Goal: Contribute content

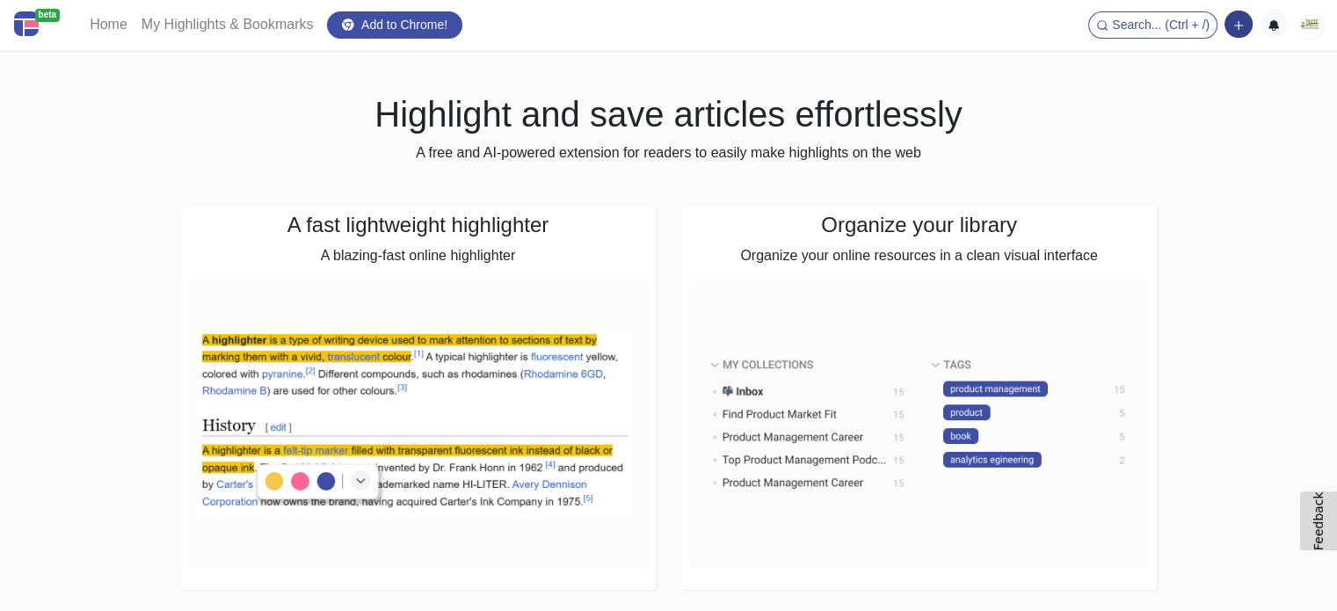
click at [1229, 34] on button "button" at bounding box center [1238, 24] width 28 height 27
click at [1188, 101] on button "Add a note block" at bounding box center [1178, 90] width 147 height 28
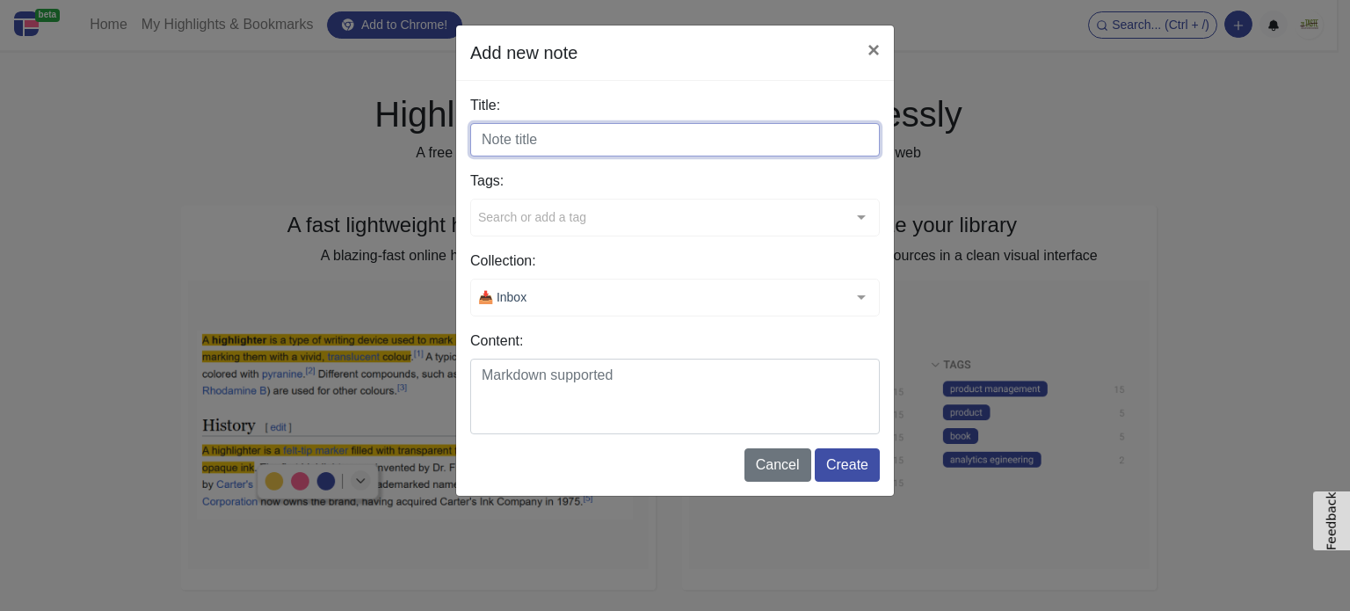
click at [545, 145] on input "Title:" at bounding box center [675, 139] width 410 height 33
paste input "Your New Favorite Appetizer"
type input "Your New Favorite Appetizer"
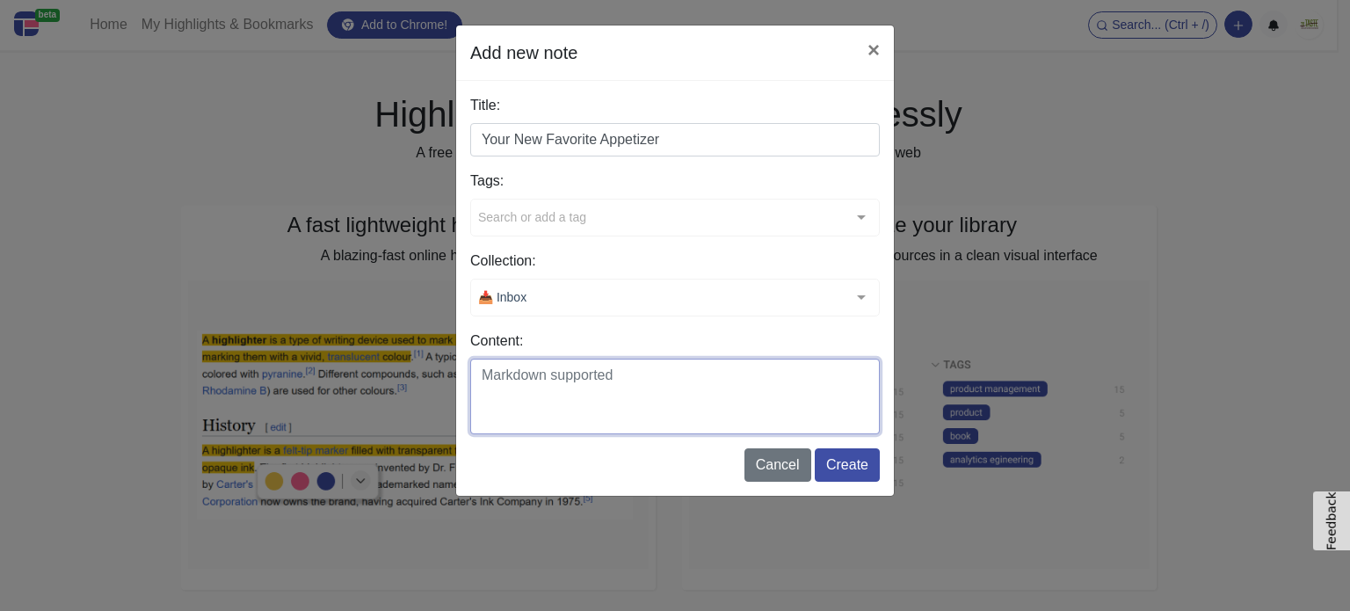
click at [531, 381] on textarea "Content:" at bounding box center [675, 397] width 410 height 76
click at [517, 383] on textarea "Content:" at bounding box center [675, 397] width 410 height 76
paste textarea "Hosting tonight and want something unique yet simple? Make cheesy kale chips as…"
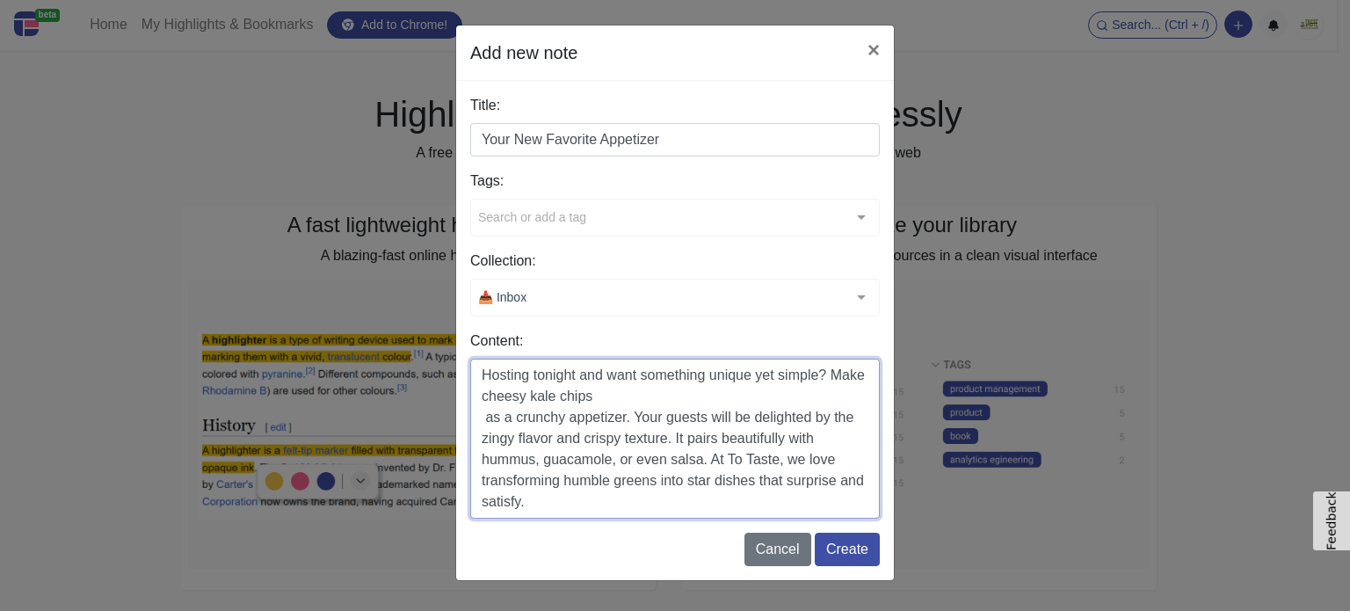
click at [477, 416] on textarea "Hosting tonight and want something unique yet simple? Make cheesy kale chips as…" at bounding box center [675, 439] width 410 height 160
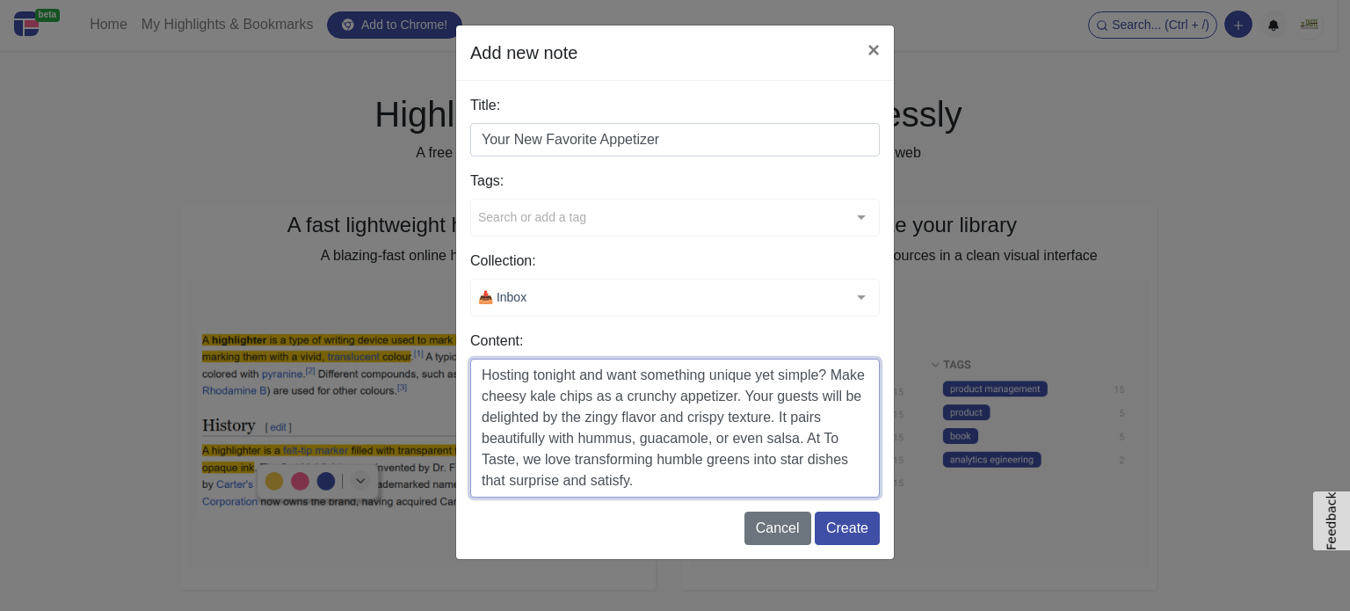
click at [710, 481] on textarea "Hosting tonight and want something unique yet simple? Make cheesy kale chips as…" at bounding box center [675, 428] width 410 height 139
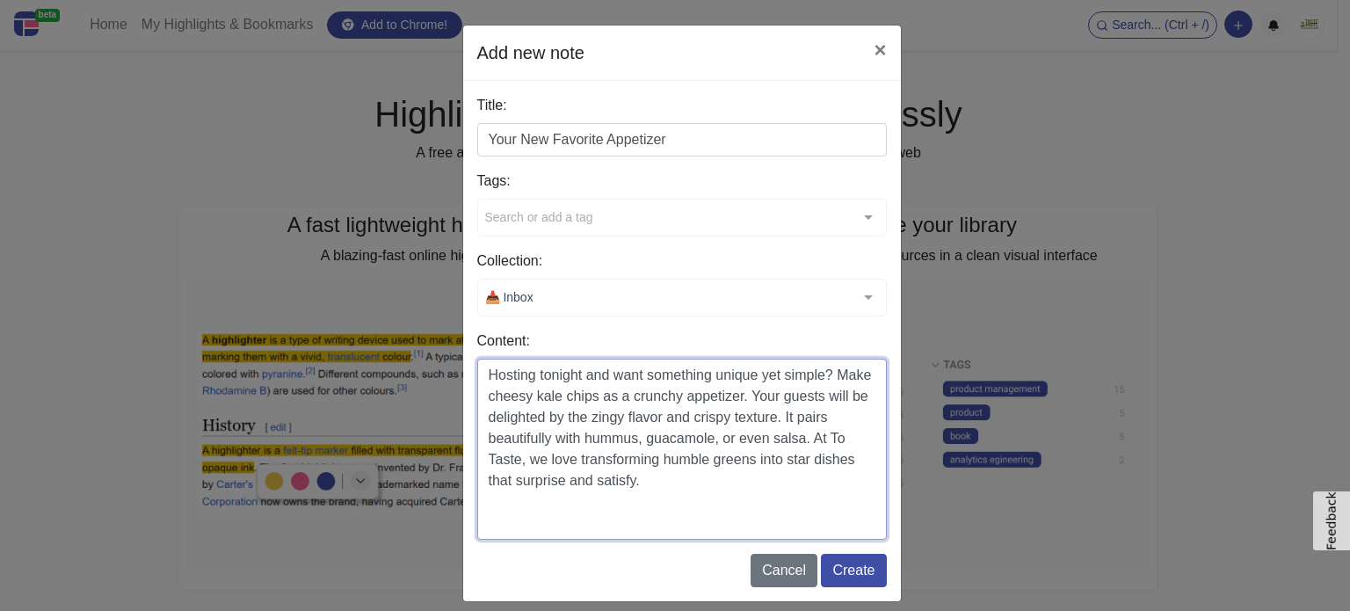
paste textarea "[URL][DOMAIN_NAME]"
type textarea "Hosting tonight and want something unique yet simple? Make cheesy kale chips as…"
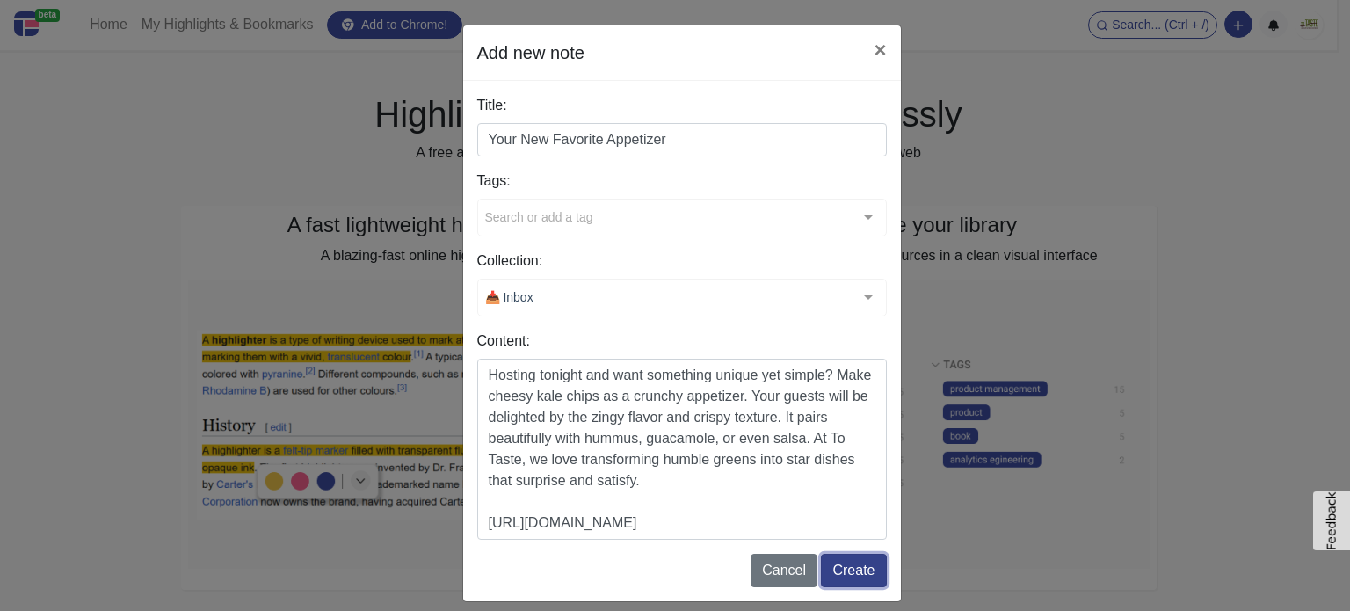
click at [834, 570] on button "Create" at bounding box center [853, 570] width 65 height 33
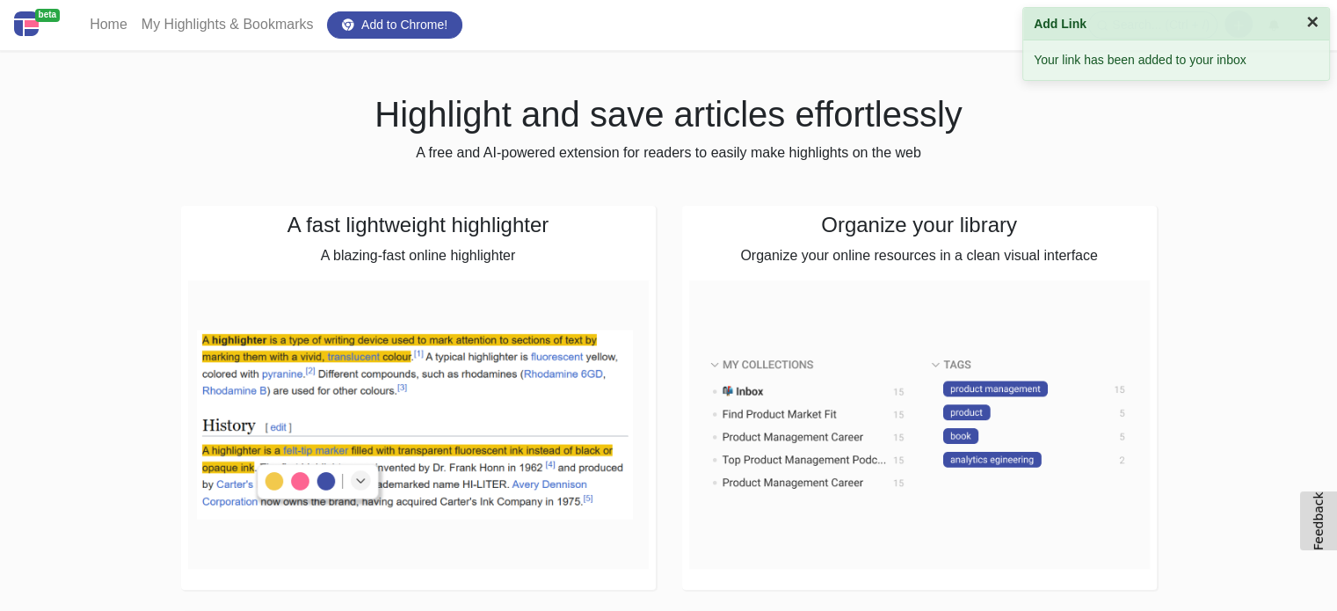
click at [1311, 20] on button "×" at bounding box center [1312, 21] width 12 height 21
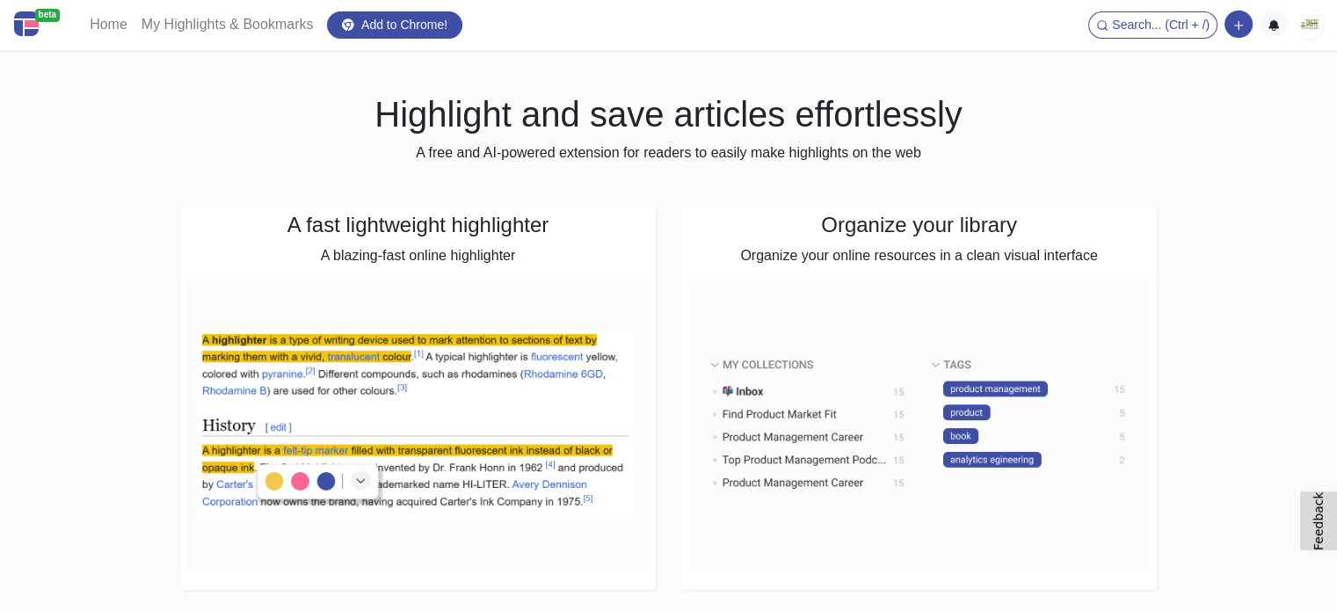
click at [1311, 29] on img at bounding box center [1309, 25] width 28 height 28
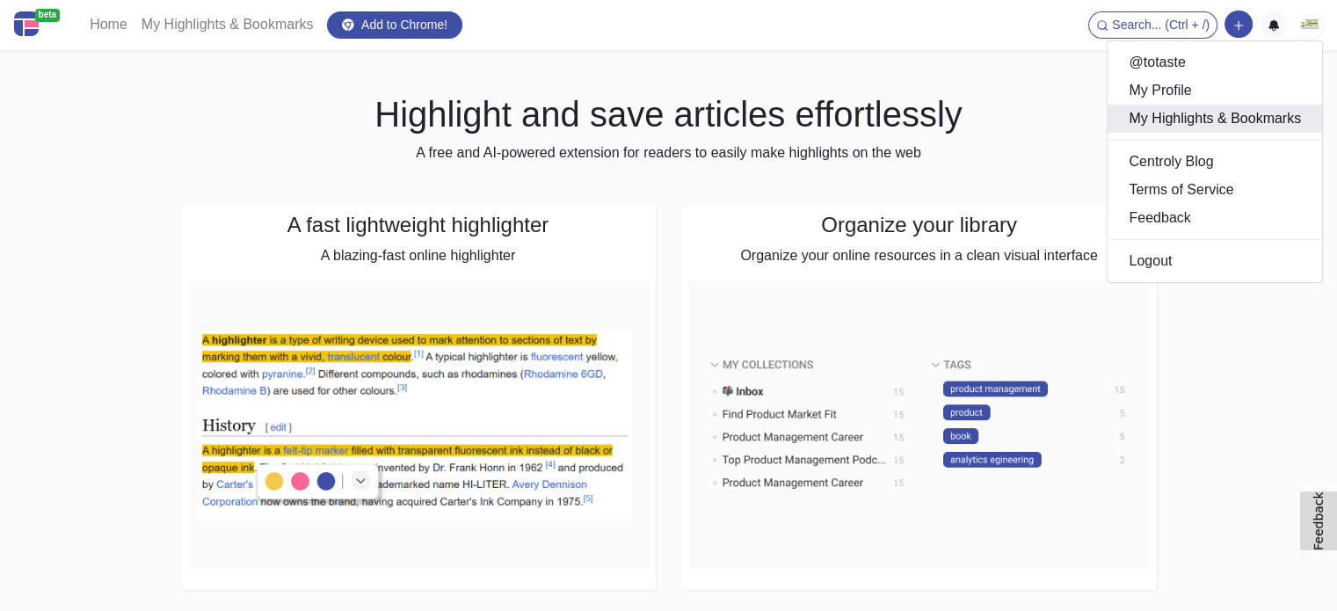
click at [1162, 123] on link "My Highlights & Bookmarks" at bounding box center [1214, 119] width 214 height 28
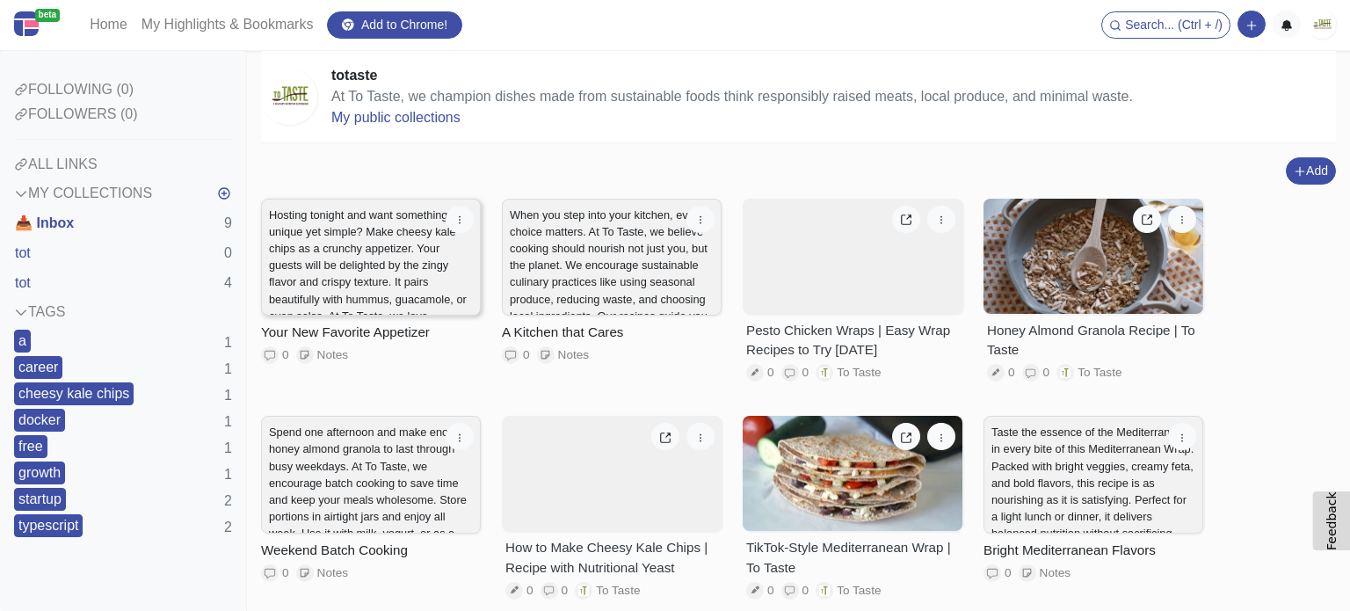
click at [380, 254] on p "Hosting tonight and want something unique yet simple? Make cheesy kale chips as…" at bounding box center [371, 283] width 204 height 152
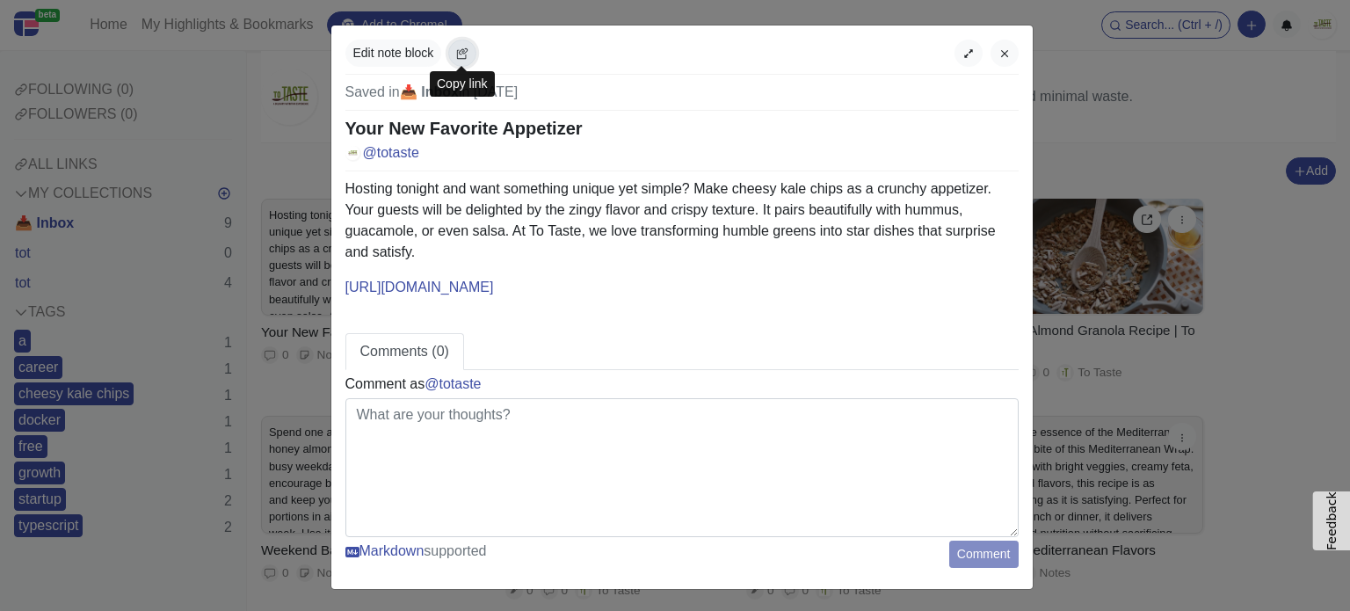
click at [460, 45] on button "button" at bounding box center [462, 53] width 28 height 27
